Goal: Information Seeking & Learning: Compare options

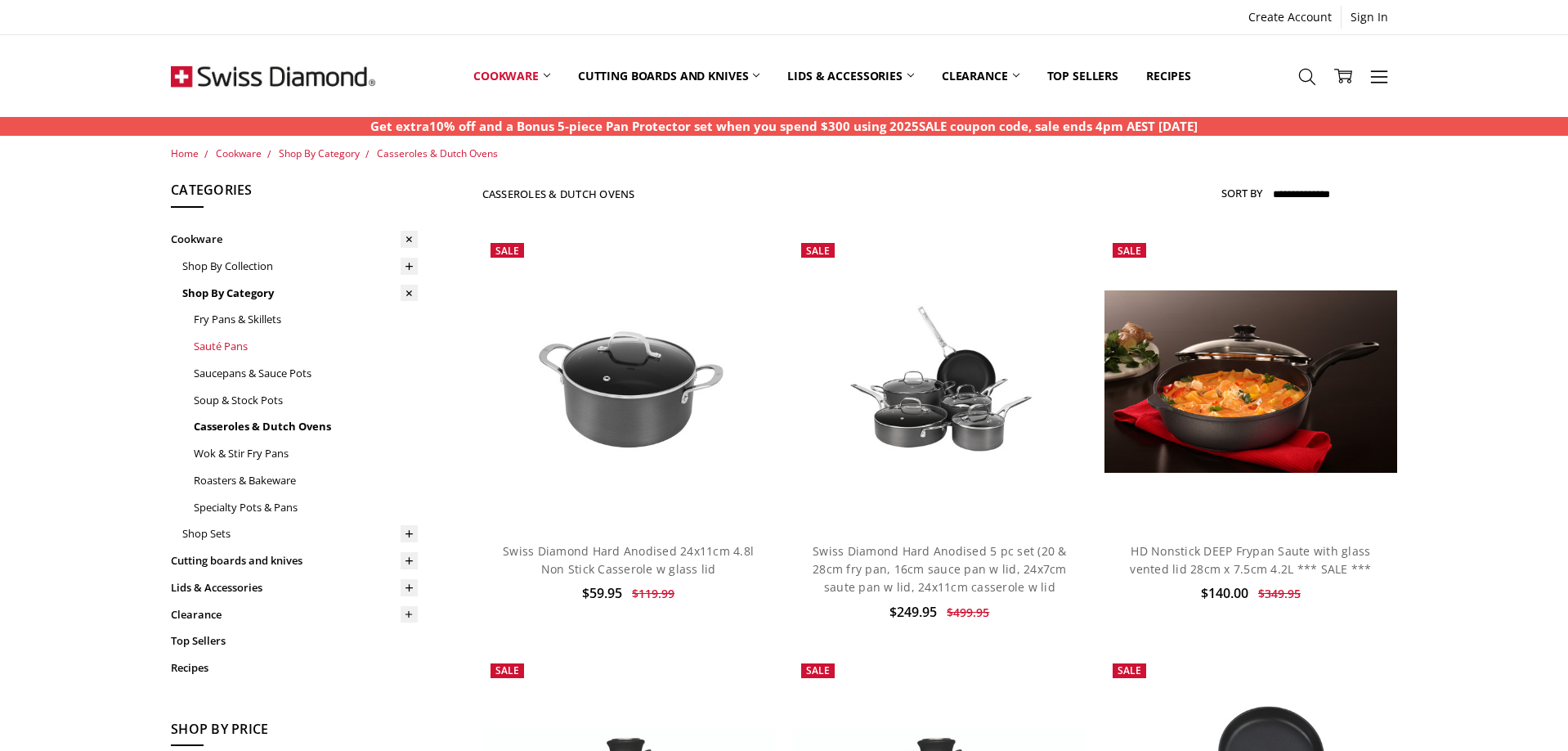
click at [240, 336] on link "Sauté Pans" at bounding box center [306, 346] width 224 height 27
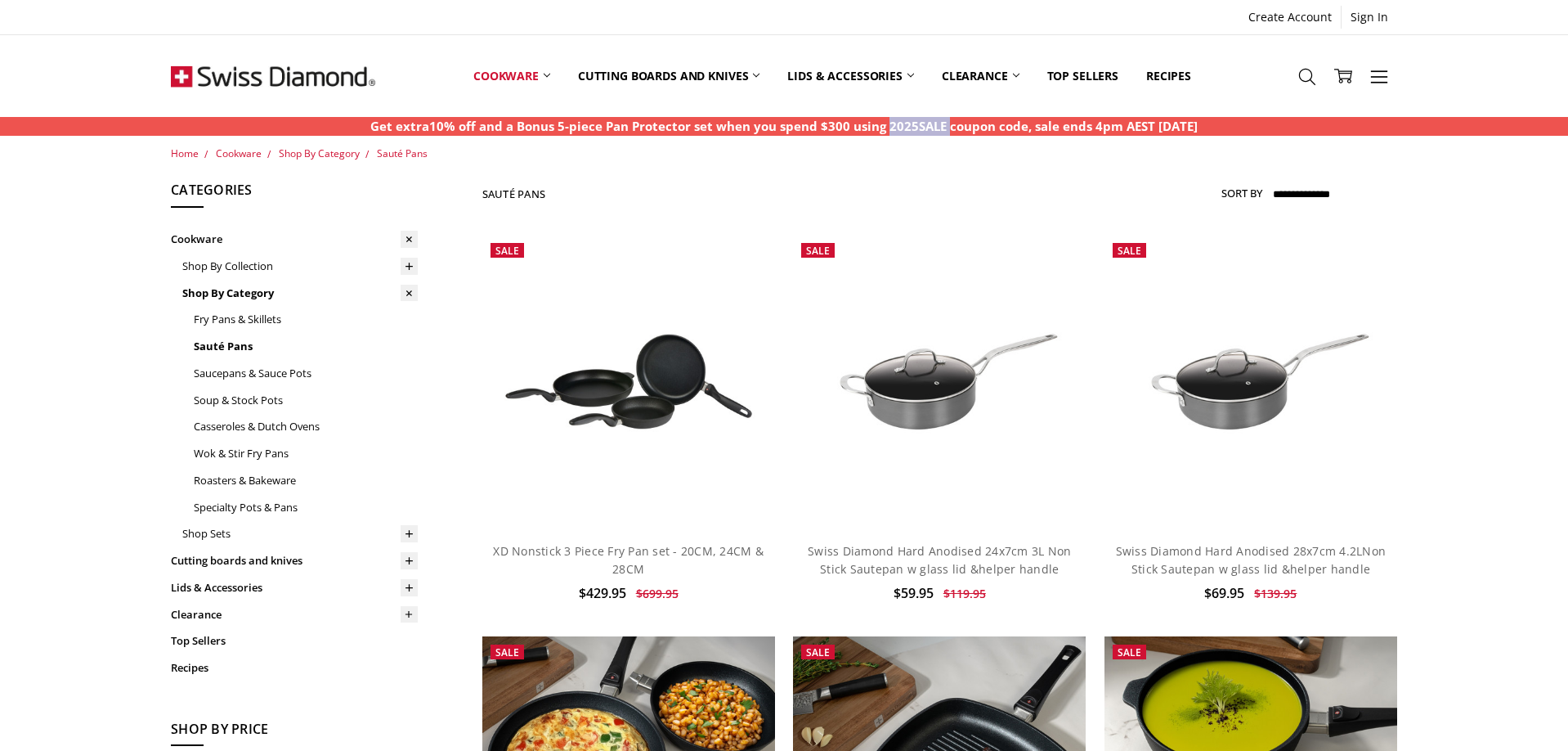
drag, startPoint x: 929, startPoint y: 123, endPoint x: 869, endPoint y: 123, distance: 60.0
click at [869, 123] on p "Get extra10% off and a Bonus 5-piece Pan Protector set when you spend $300 usin…" at bounding box center [784, 126] width 827 height 19
copy p "2025SALE"
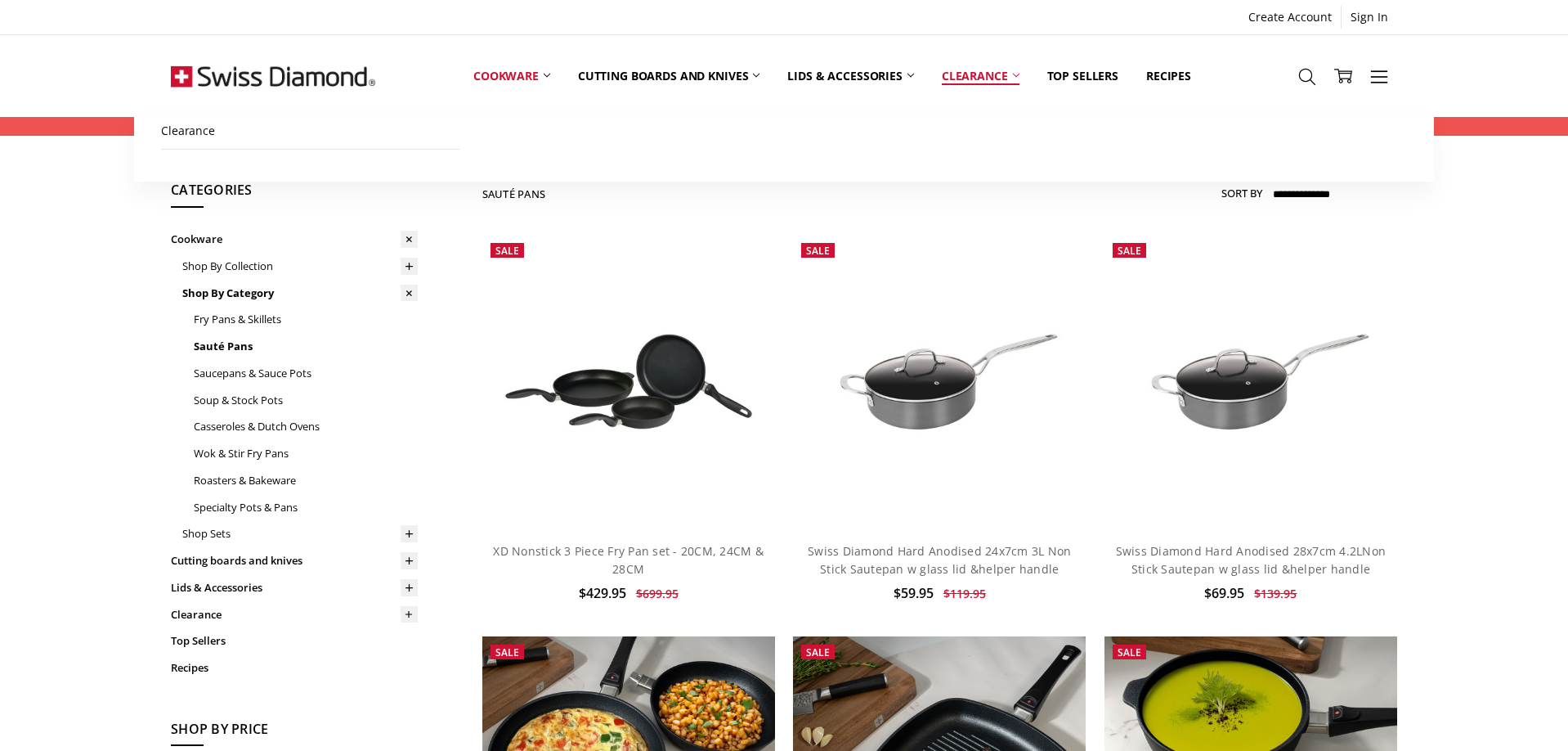
click at [1019, 75] on icon at bounding box center [1016, 75] width 7 height 7
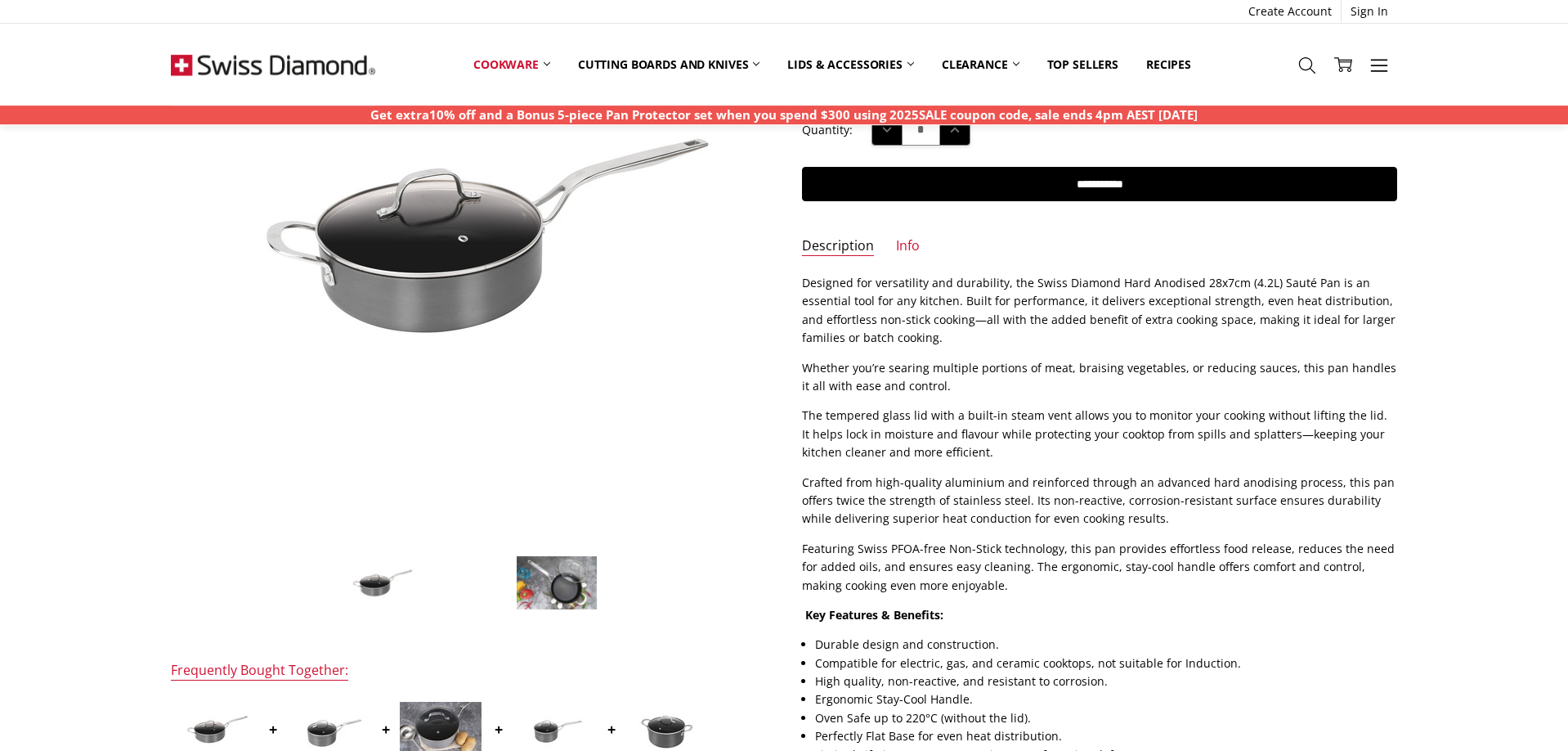
scroll to position [250, 0]
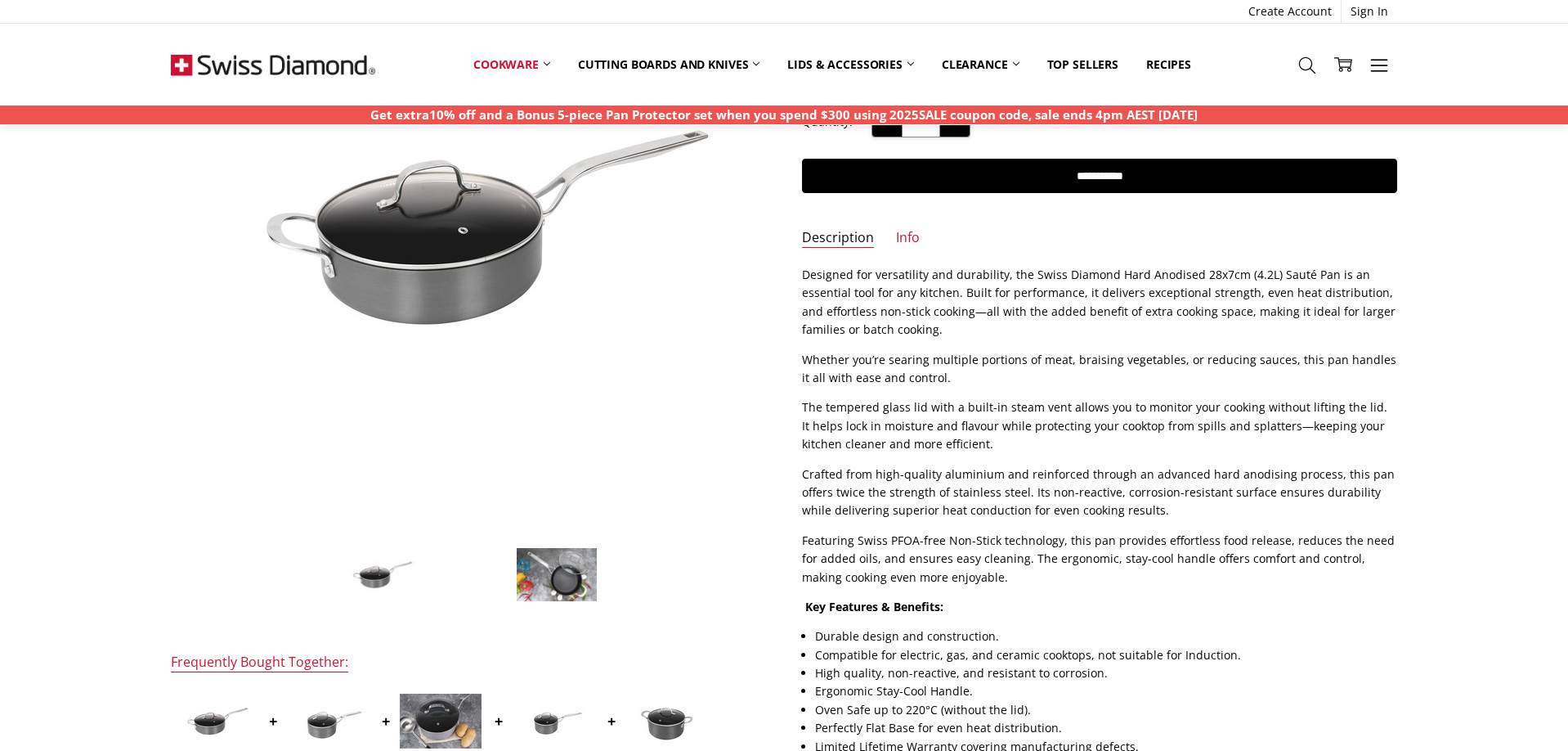
click at [535, 574] on img at bounding box center [556, 574] width 82 height 56
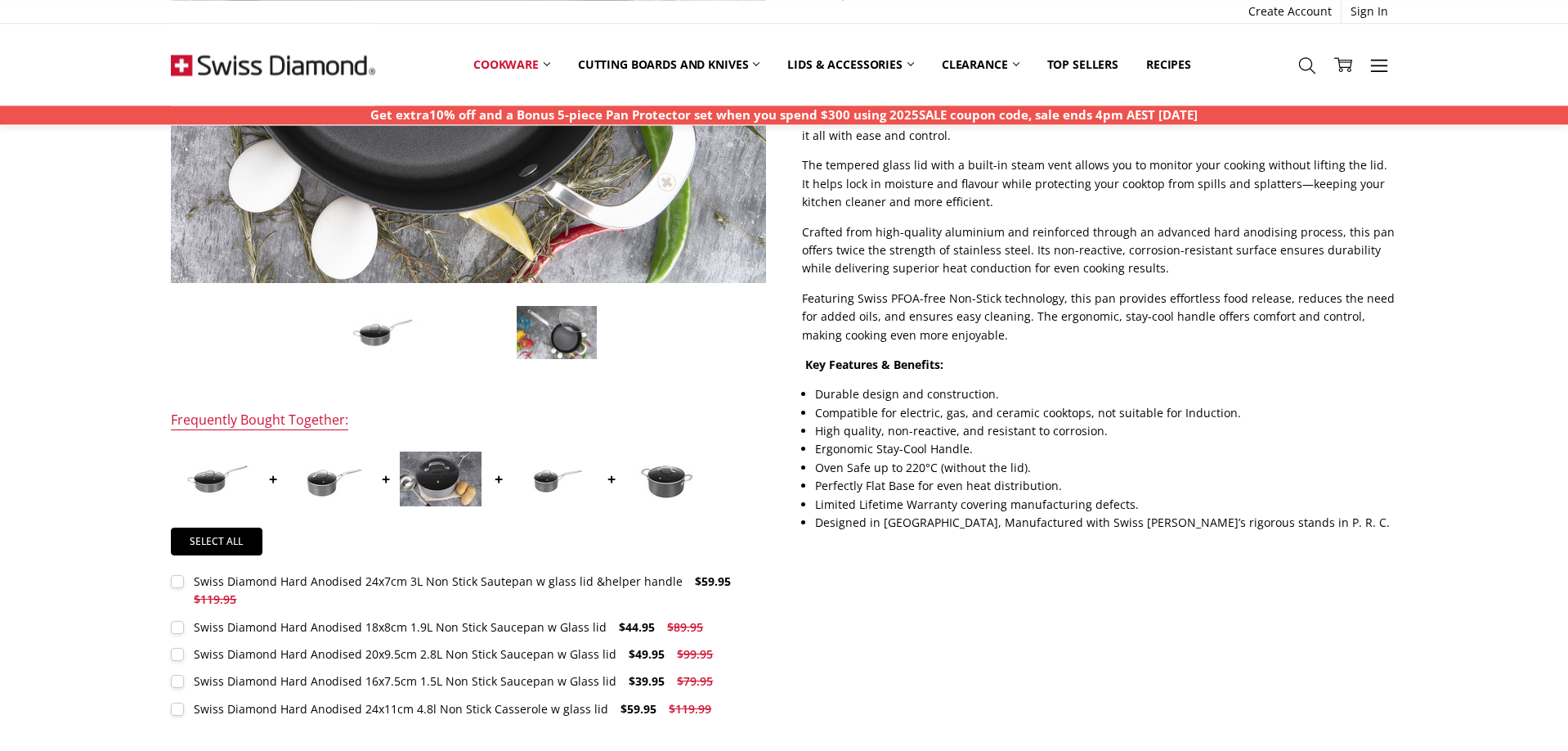
scroll to position [501, 0]
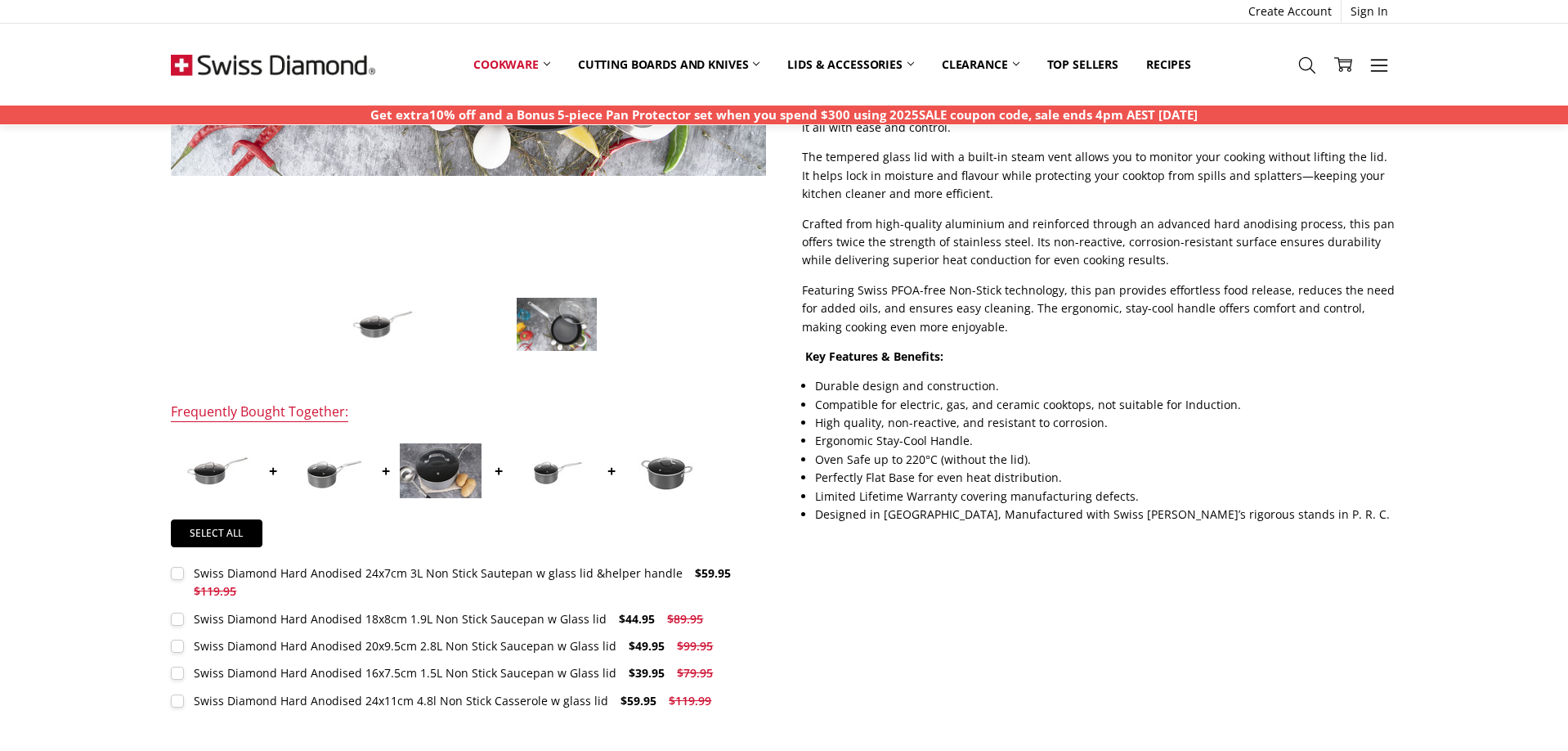
click at [361, 319] on img at bounding box center [380, 324] width 82 height 56
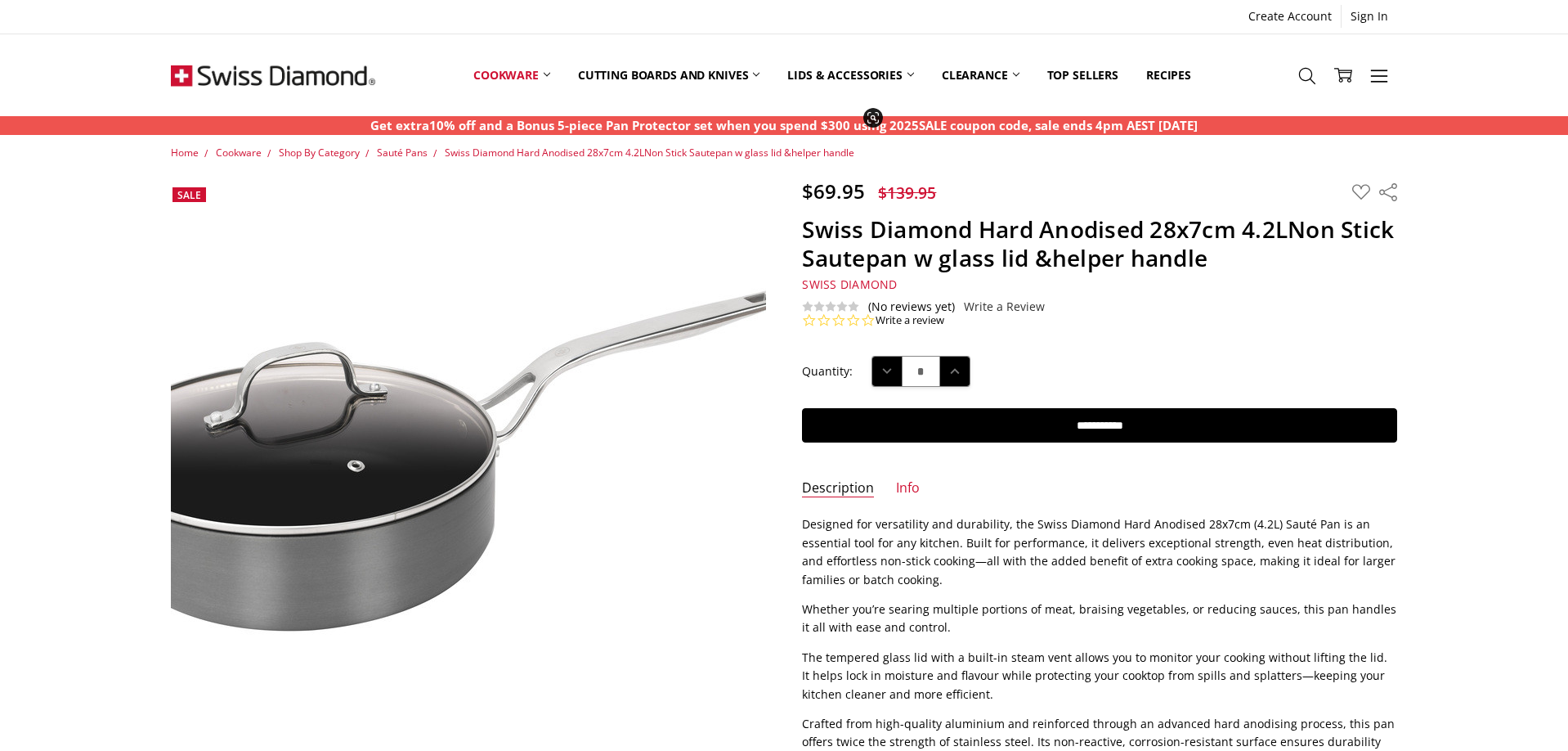
scroll to position [0, 0]
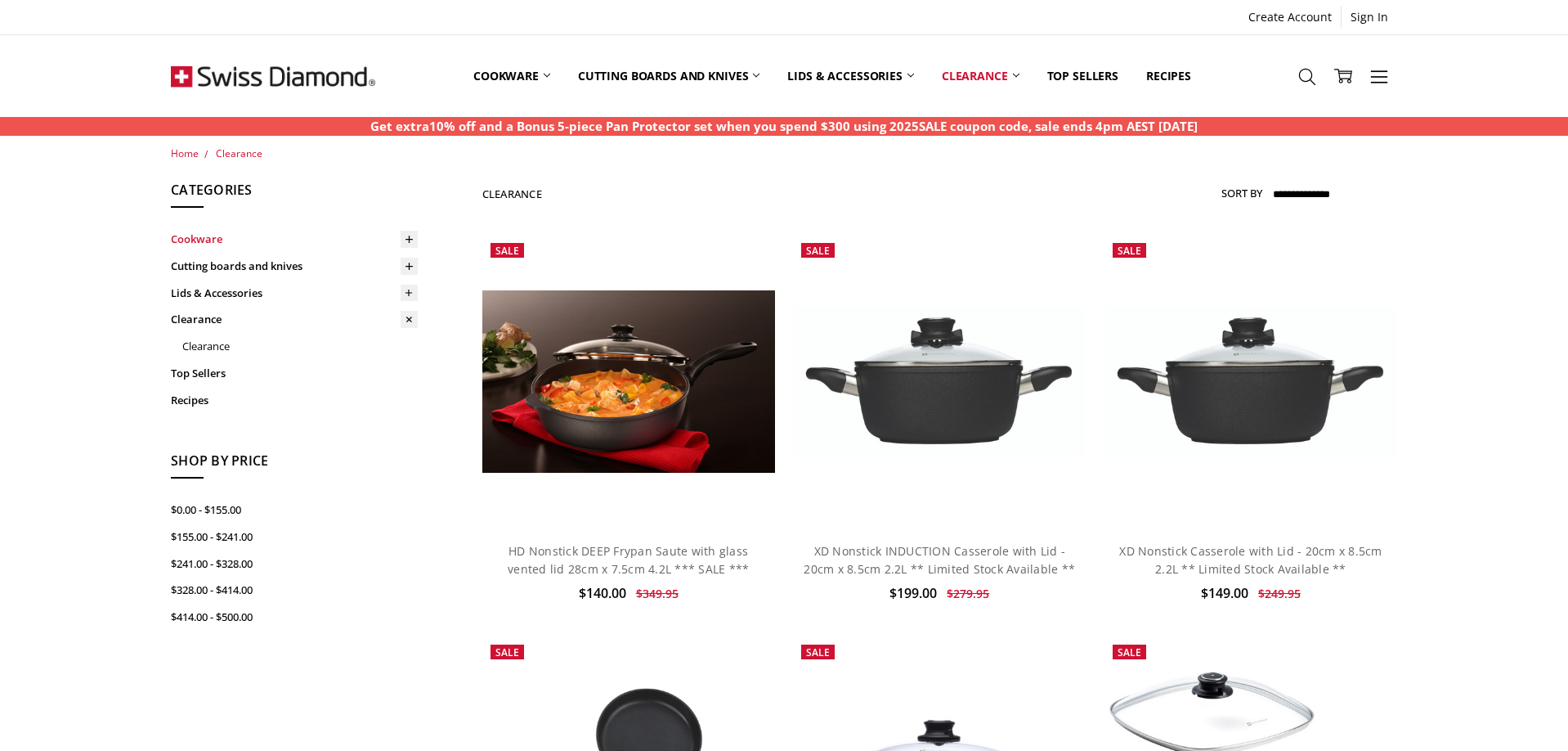
click at [325, 235] on link "Cookware" at bounding box center [294, 239] width 247 height 27
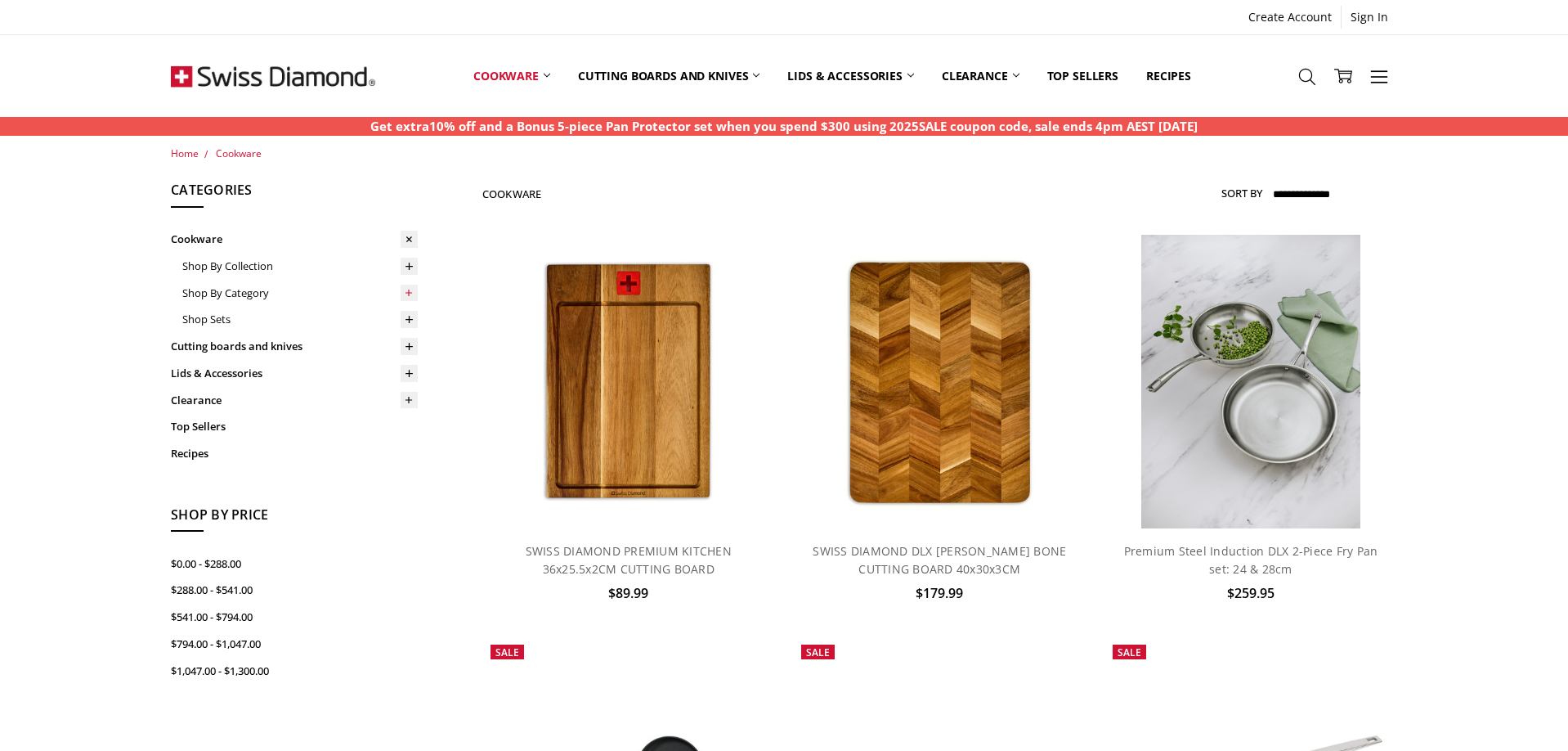
click at [407, 284] on icon at bounding box center [409, 293] width 17 height 17
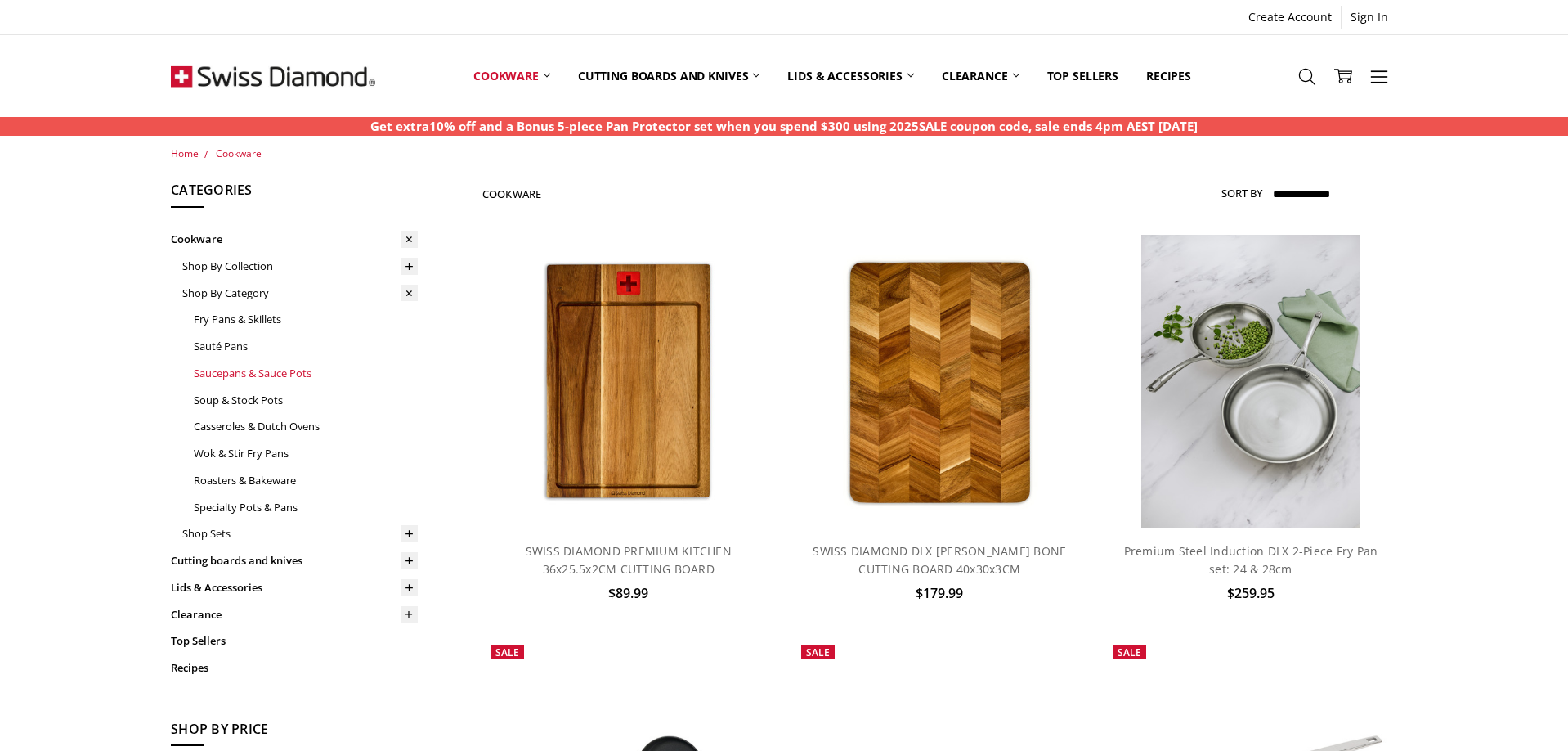
click at [279, 376] on link "Saucepans & Sauce Pots" at bounding box center [306, 373] width 224 height 27
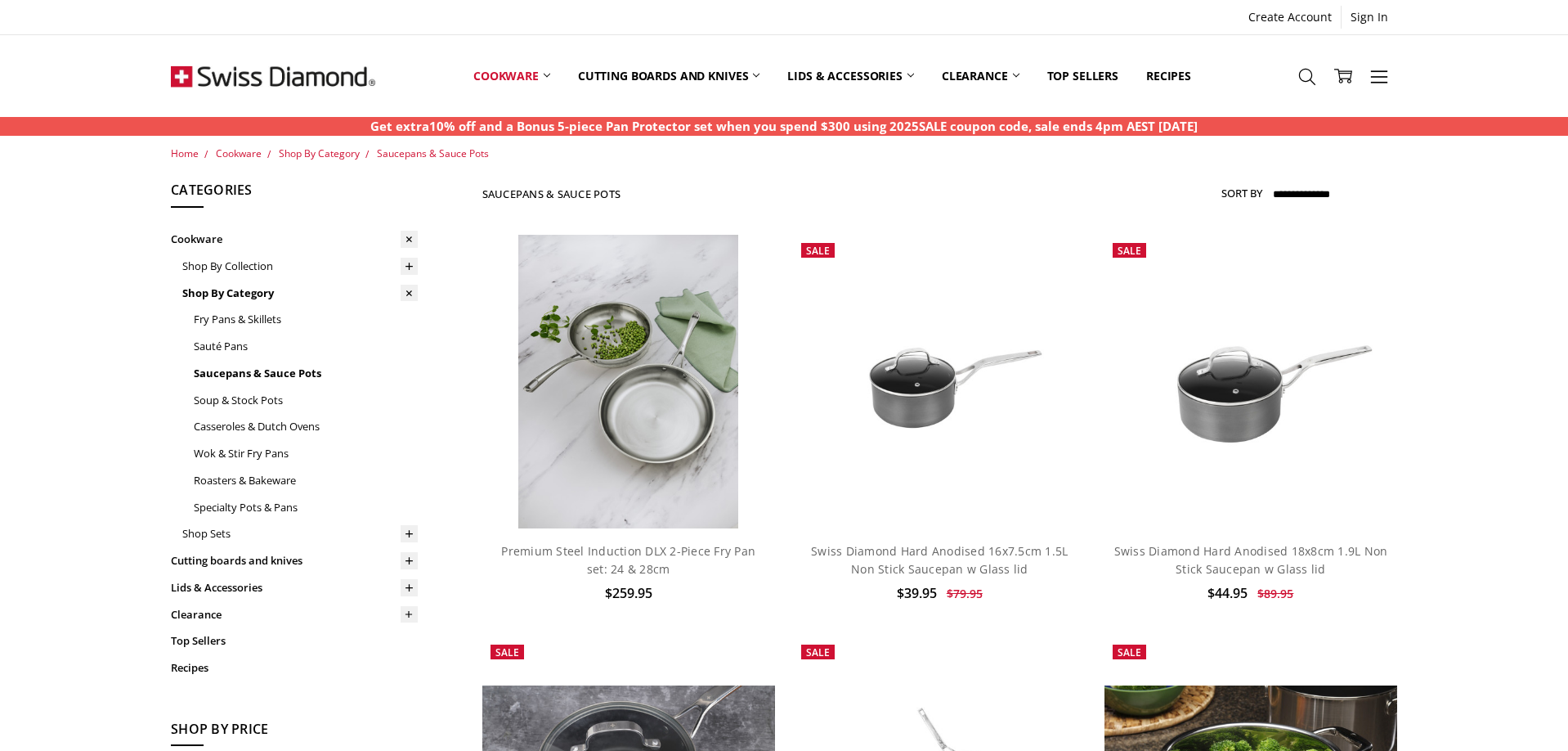
click at [1270, 182] on select "**********" at bounding box center [1333, 195] width 127 height 27
select select "********"
click option "**********" at bounding box center [0, 0] width 0 height 0
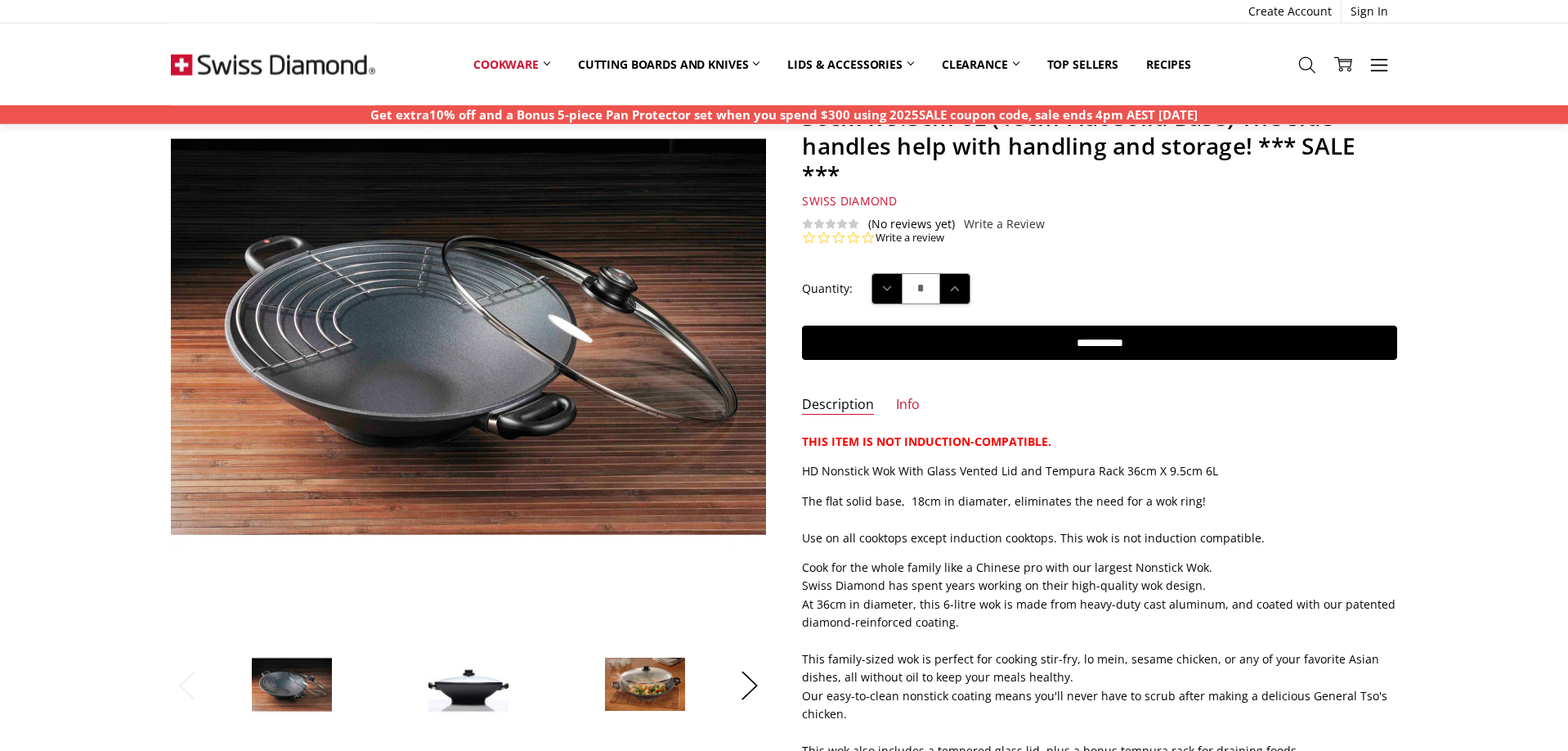
scroll to position [167, 0]
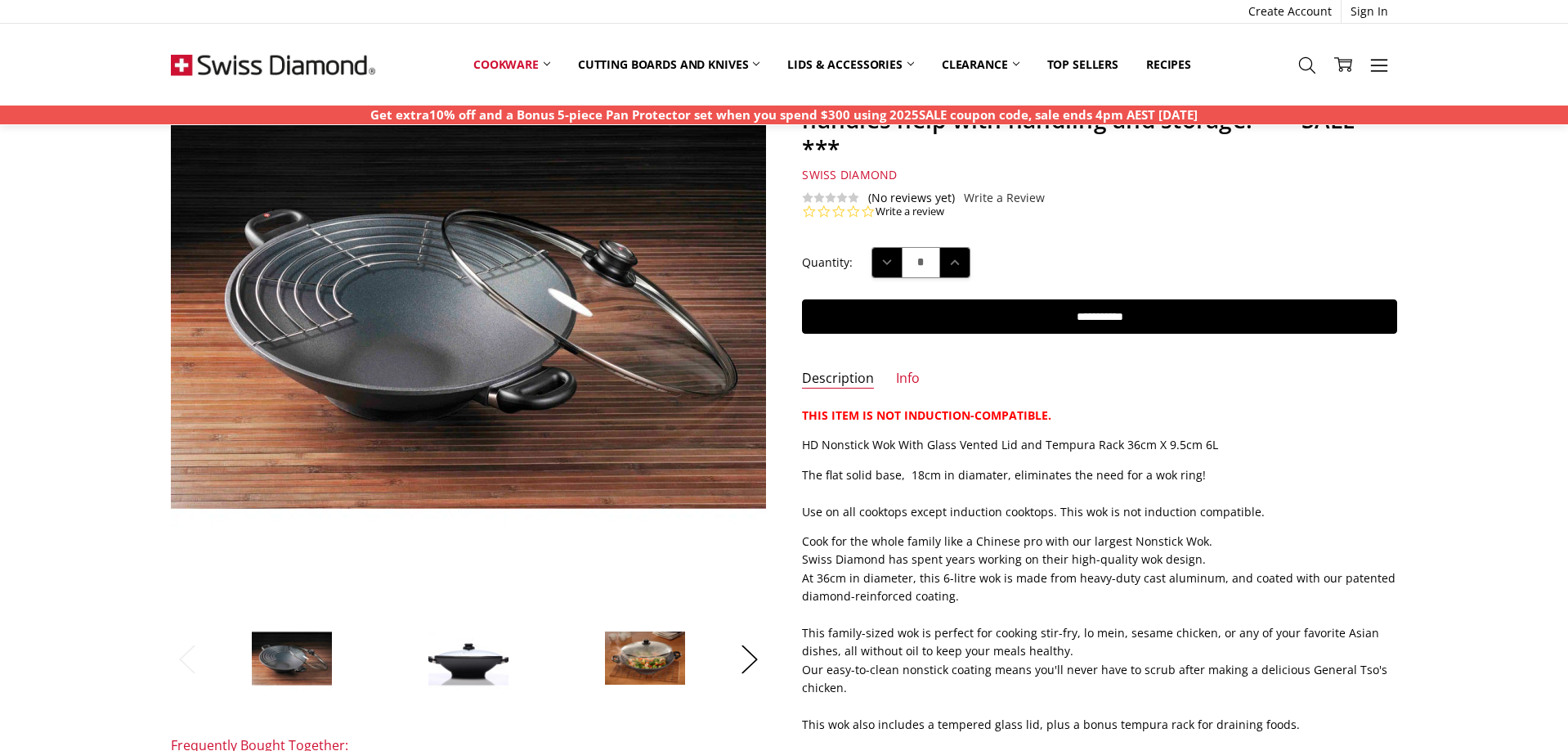
click at [661, 660] on img at bounding box center [645, 658] width 82 height 56
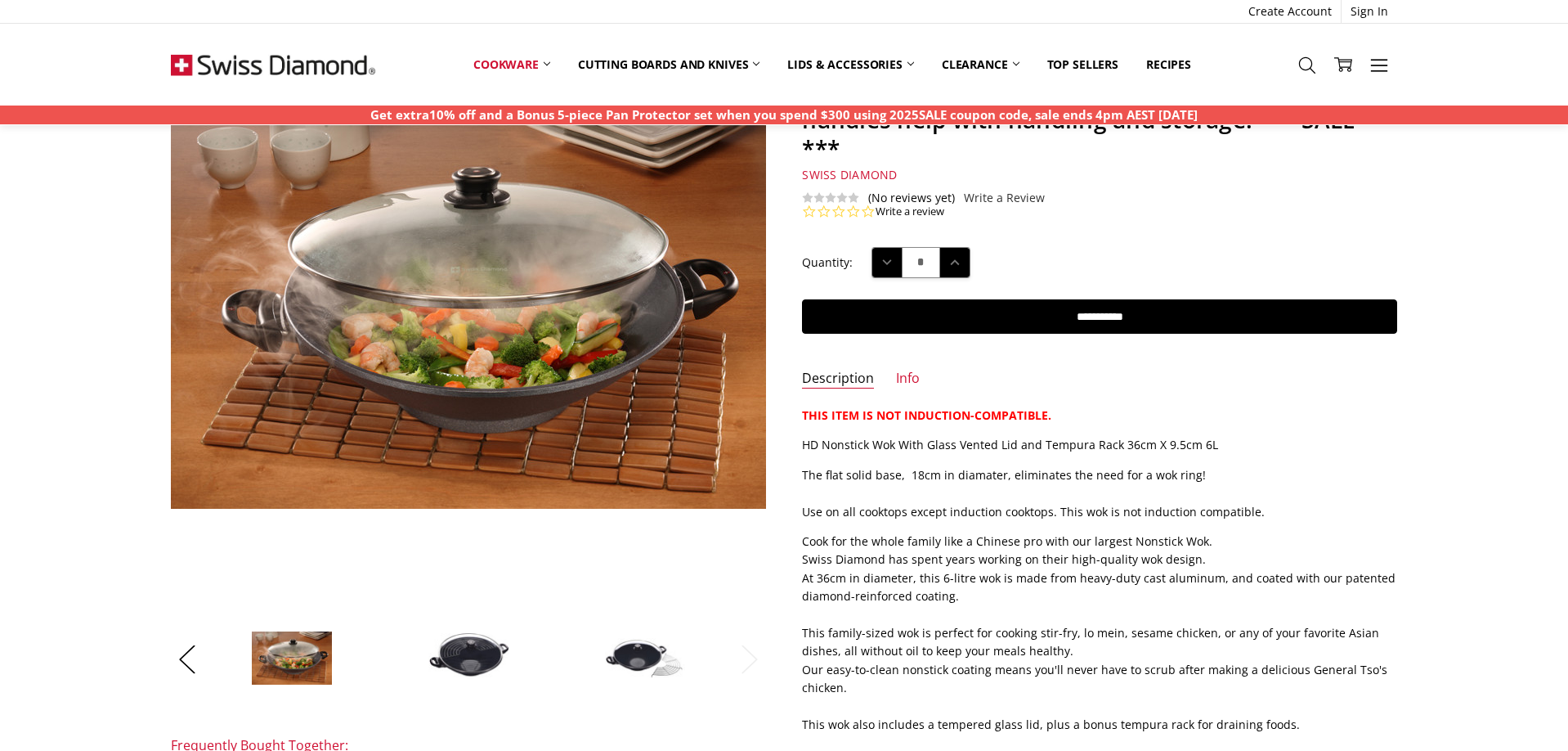
scroll to position [0, 0]
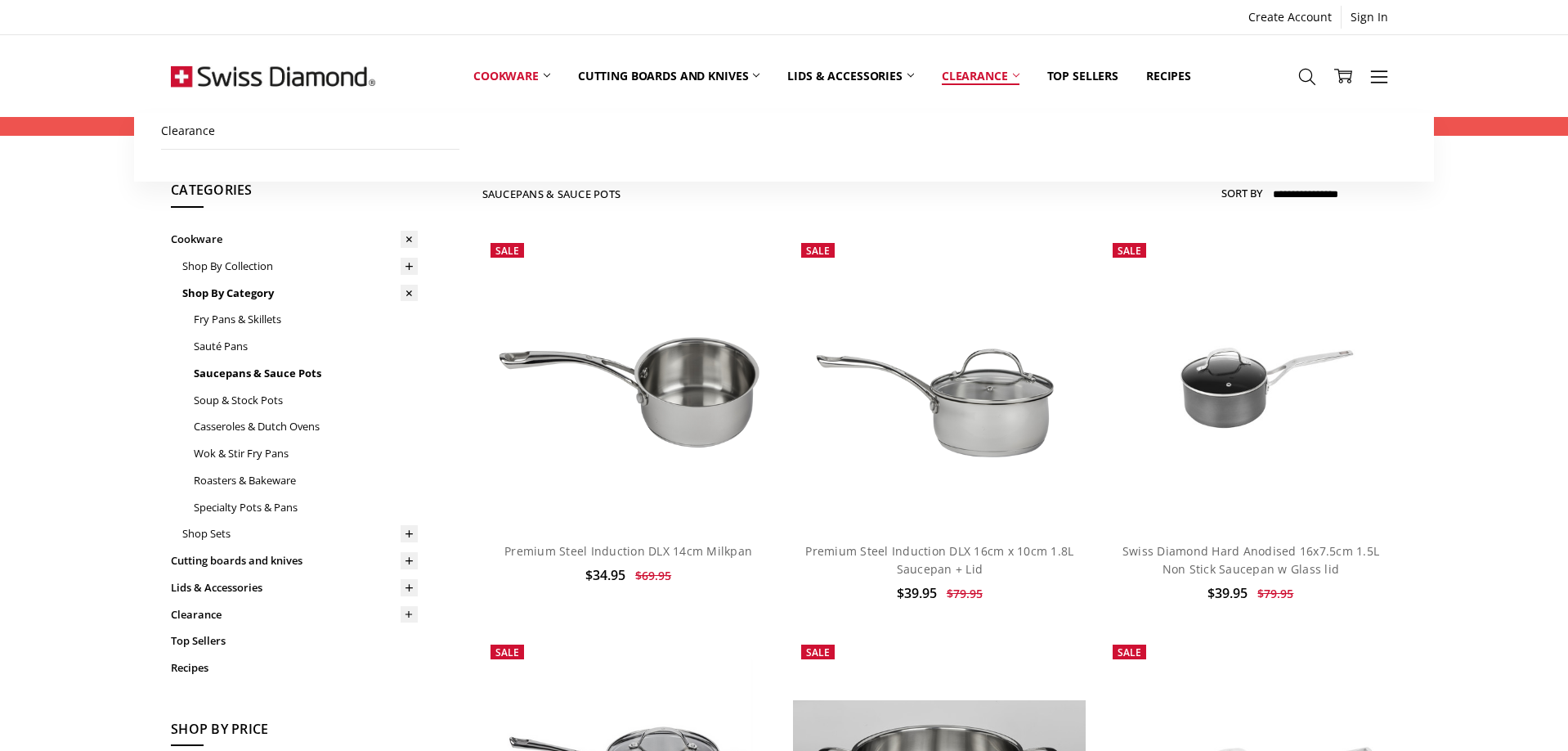
click at [988, 75] on link "Clearance" at bounding box center [980, 75] width 105 height 73
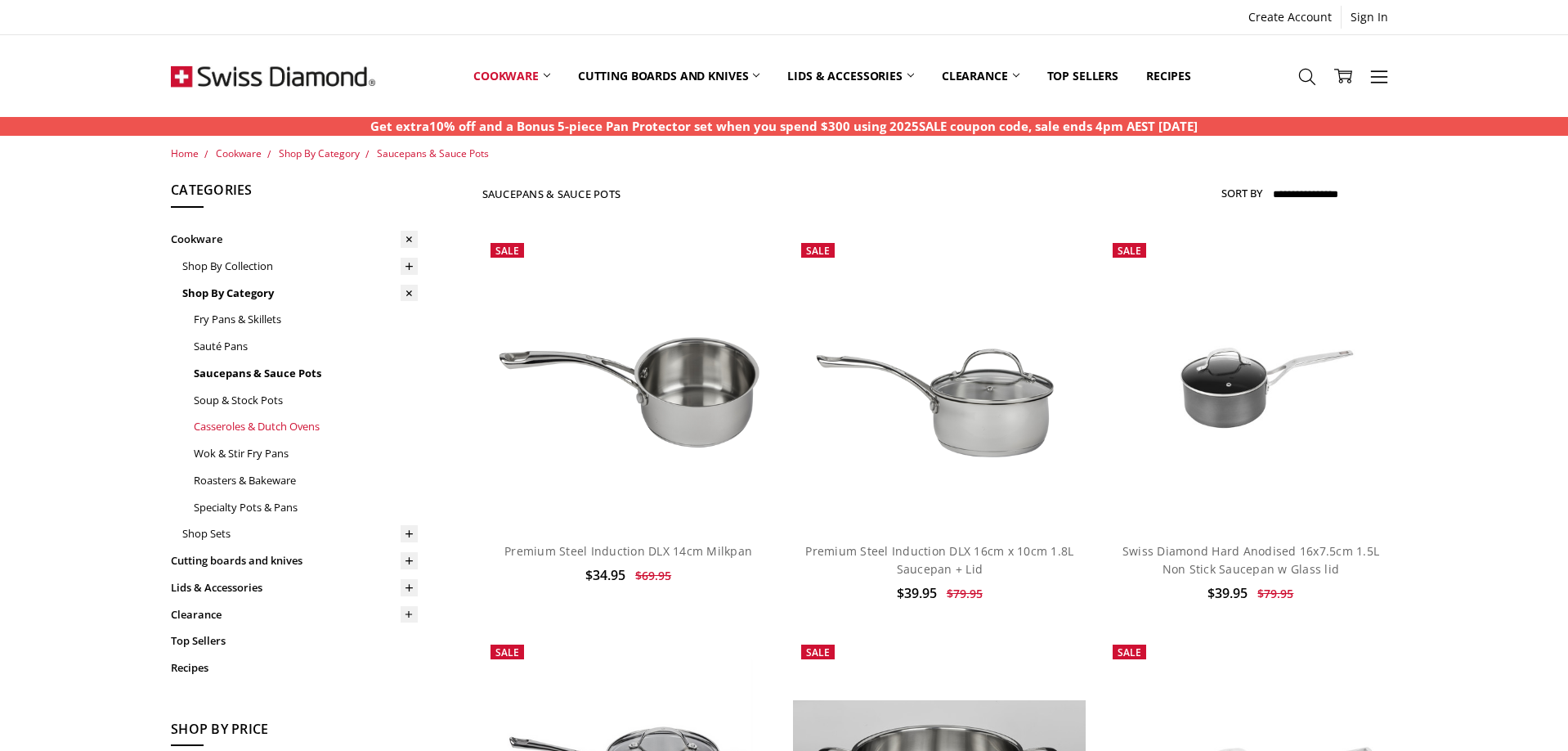
click at [302, 426] on link "Casseroles & Dutch Ovens" at bounding box center [306, 426] width 224 height 27
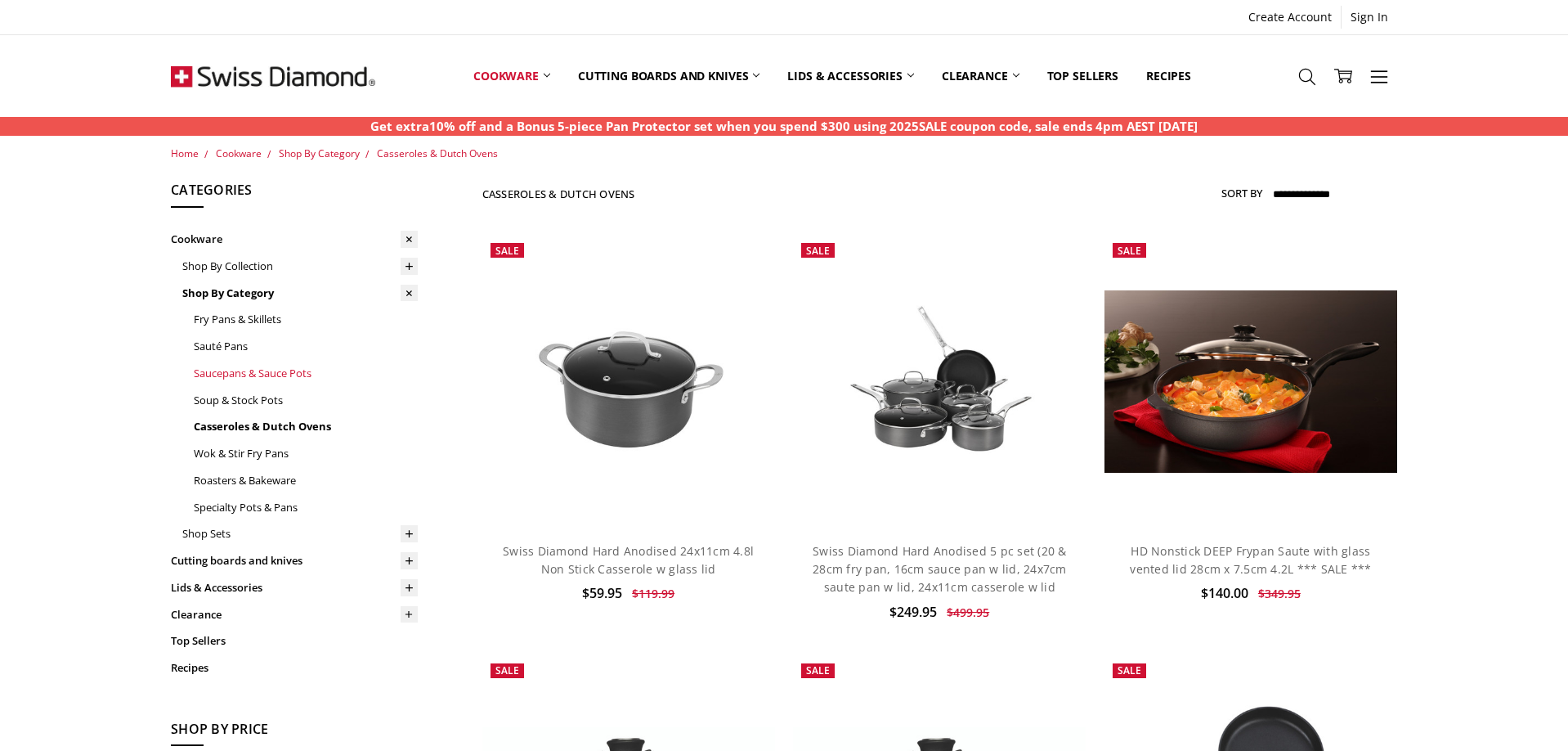
click at [249, 377] on link "Saucepans & Sauce Pots" at bounding box center [306, 373] width 224 height 27
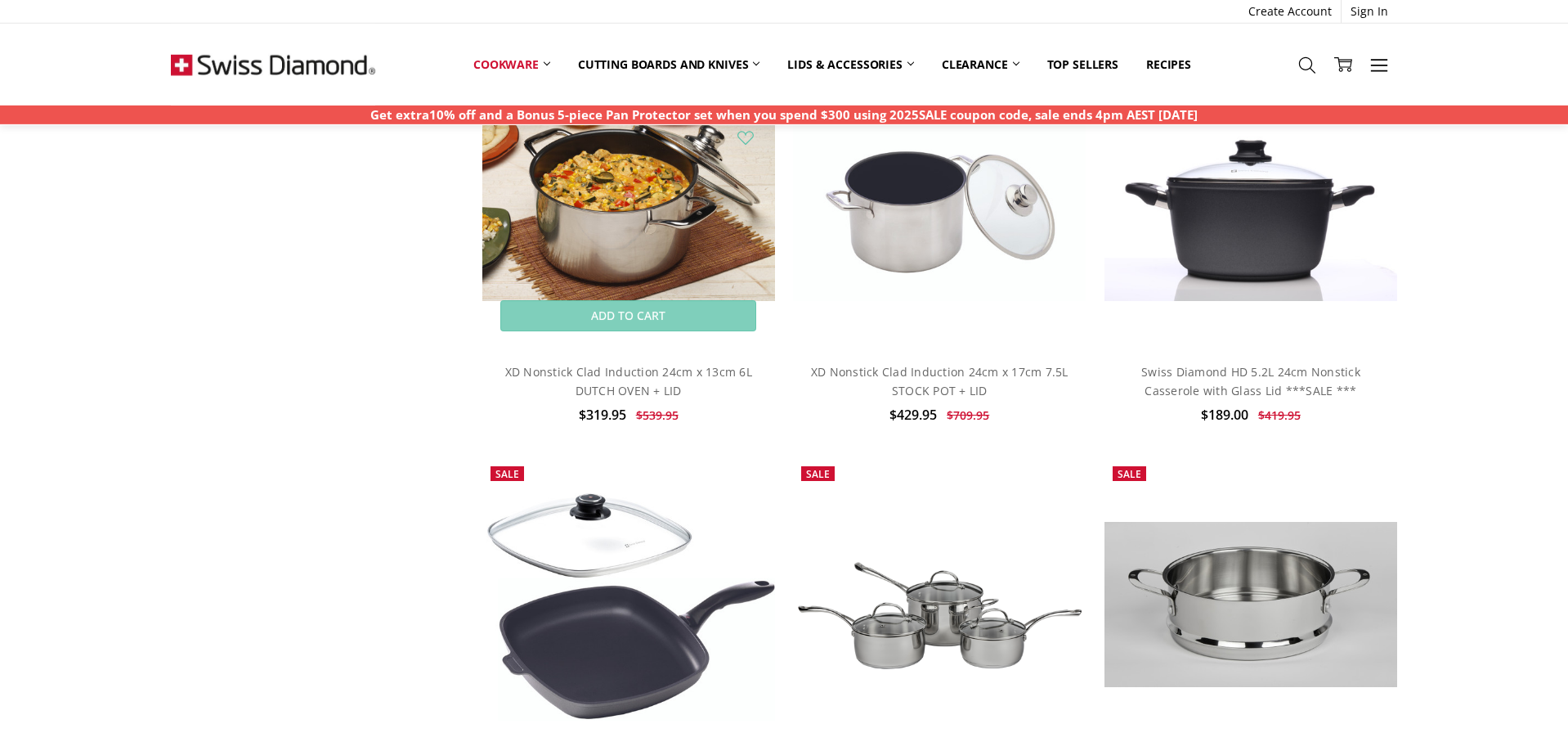
scroll to position [1835, 0]
